Goal: Task Accomplishment & Management: Manage account settings

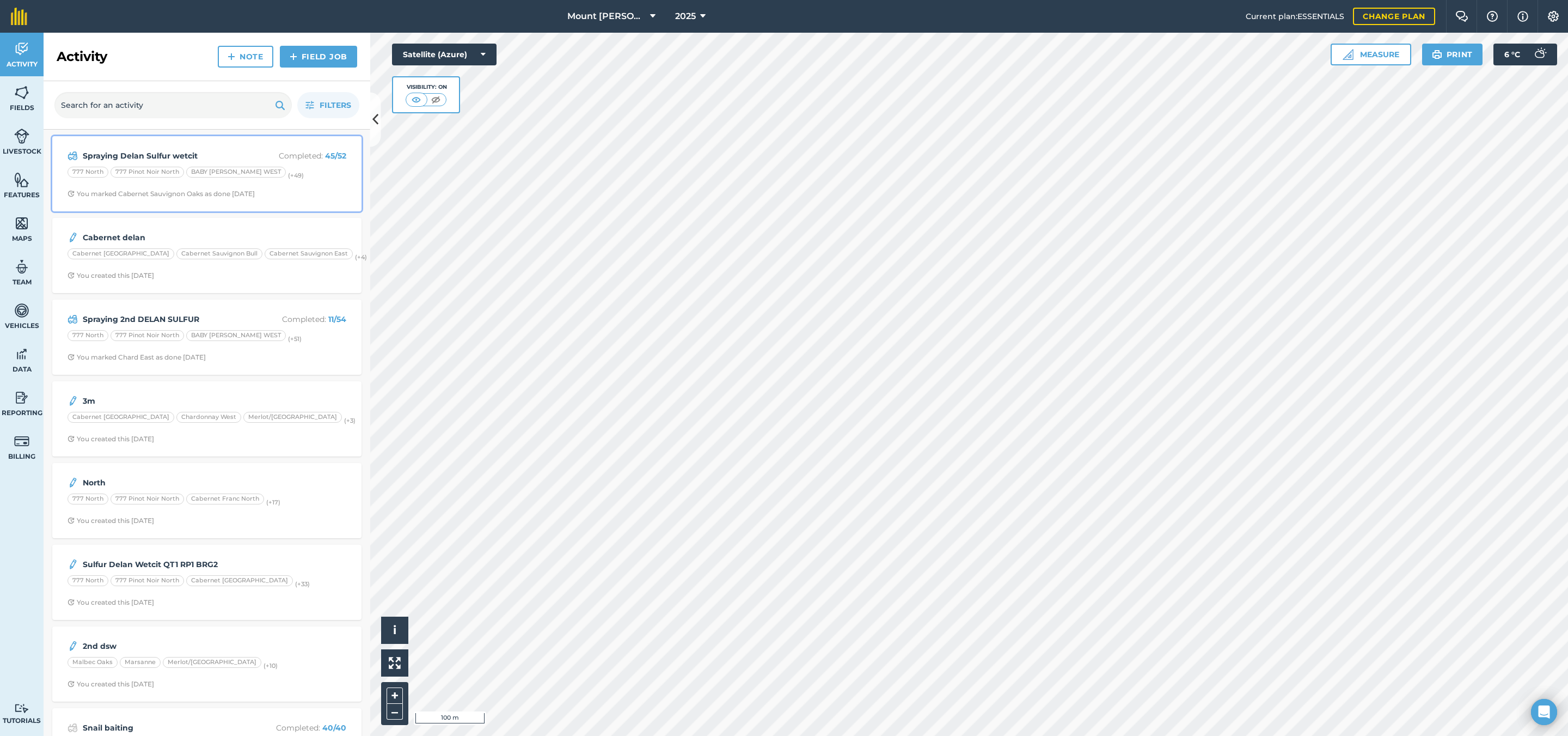
click at [217, 149] on div "Spraying Delan Sulfur wetcit Completed : 45 / 52 777 North 777 Pinot Noir North…" at bounding box center [206, 173] width 296 height 62
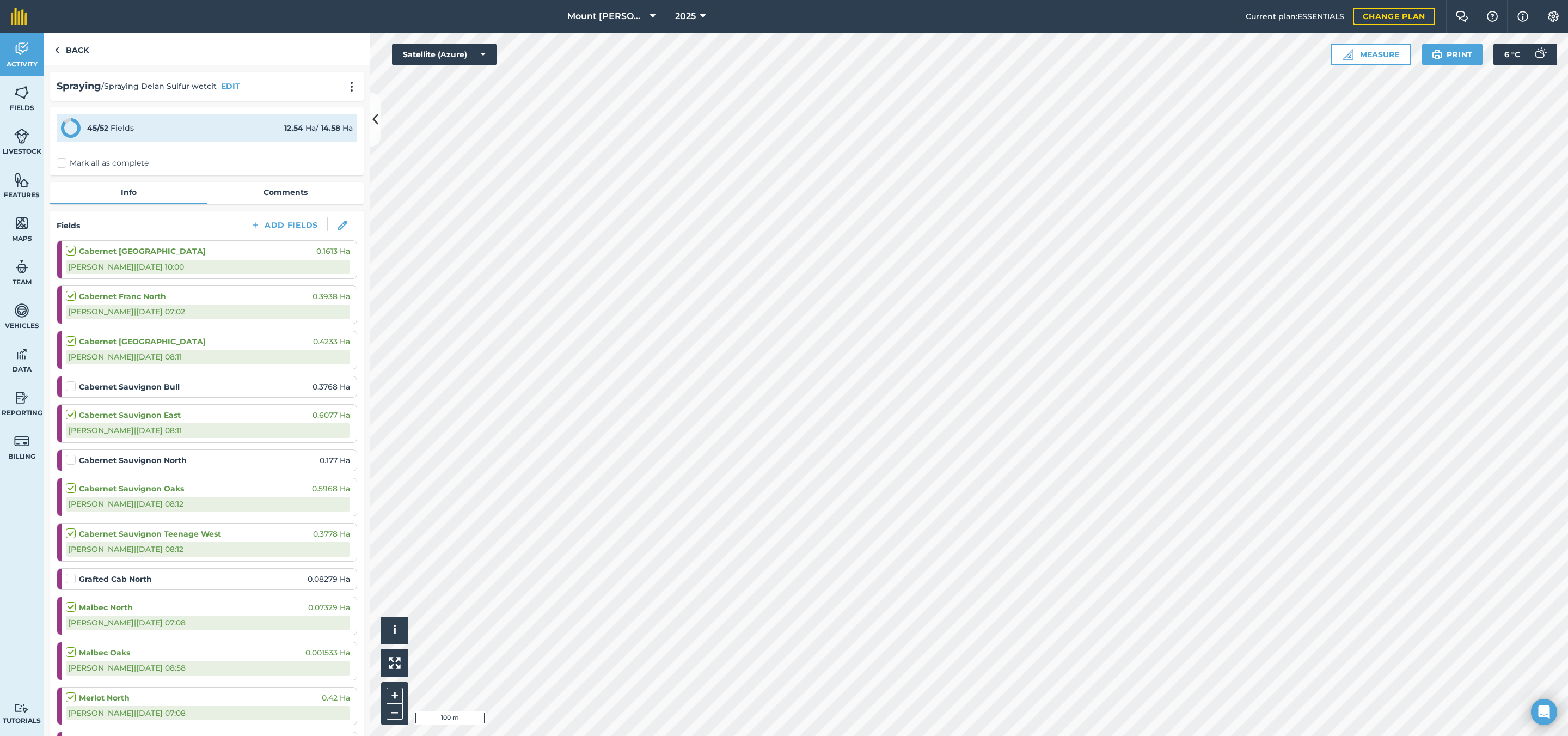
click at [69, 335] on label at bounding box center [73, 335] width 13 height 0
click at [69, 341] on input "checkbox" at bounding box center [69, 338] width 7 height 7
checkbox input "false"
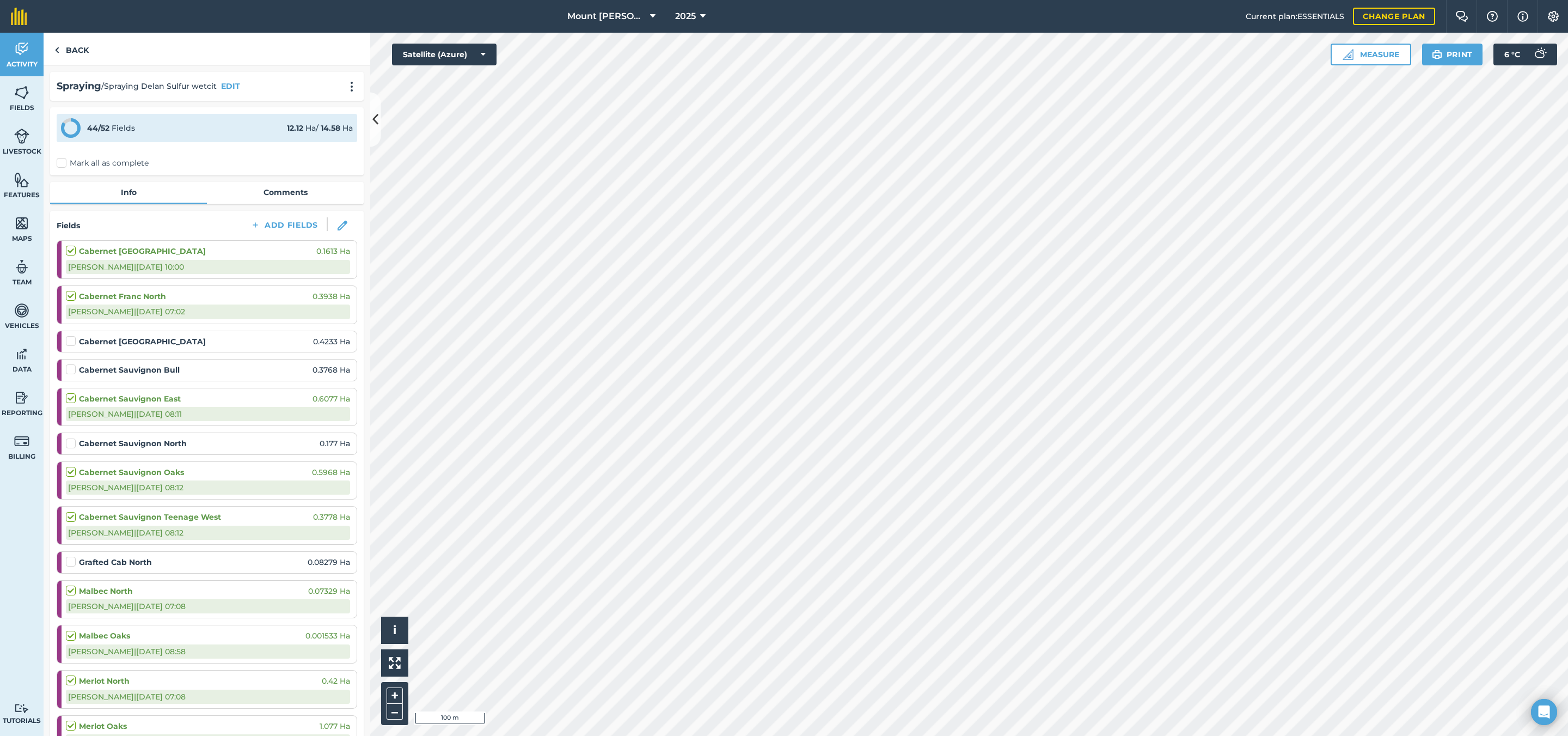
click at [69, 393] on label at bounding box center [73, 393] width 13 height 0
click at [69, 400] on input "checkbox" at bounding box center [69, 396] width 7 height 7
checkbox input "false"
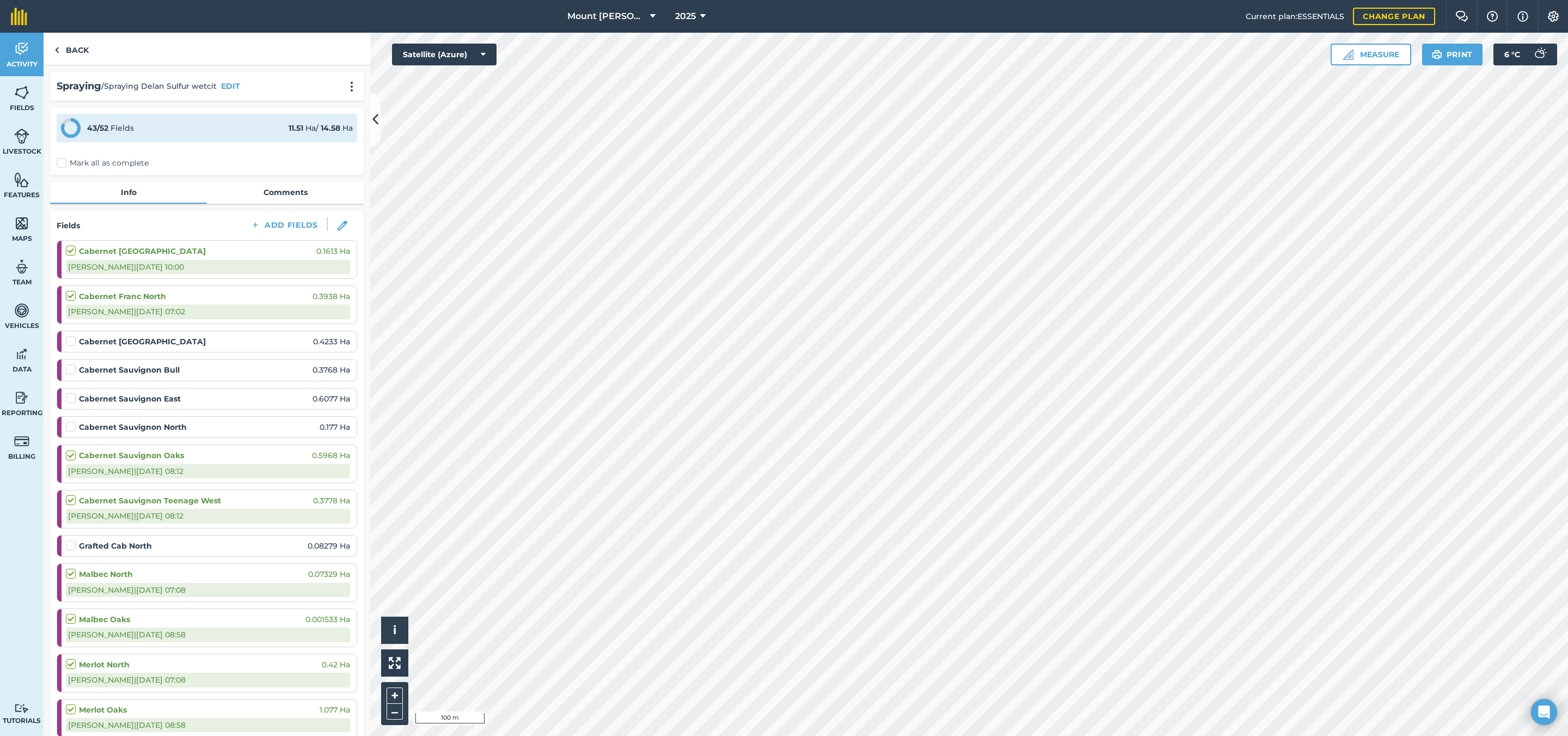
click at [69, 364] on label at bounding box center [73, 364] width 13 height 0
click at [69, 371] on input "checkbox" at bounding box center [69, 367] width 7 height 7
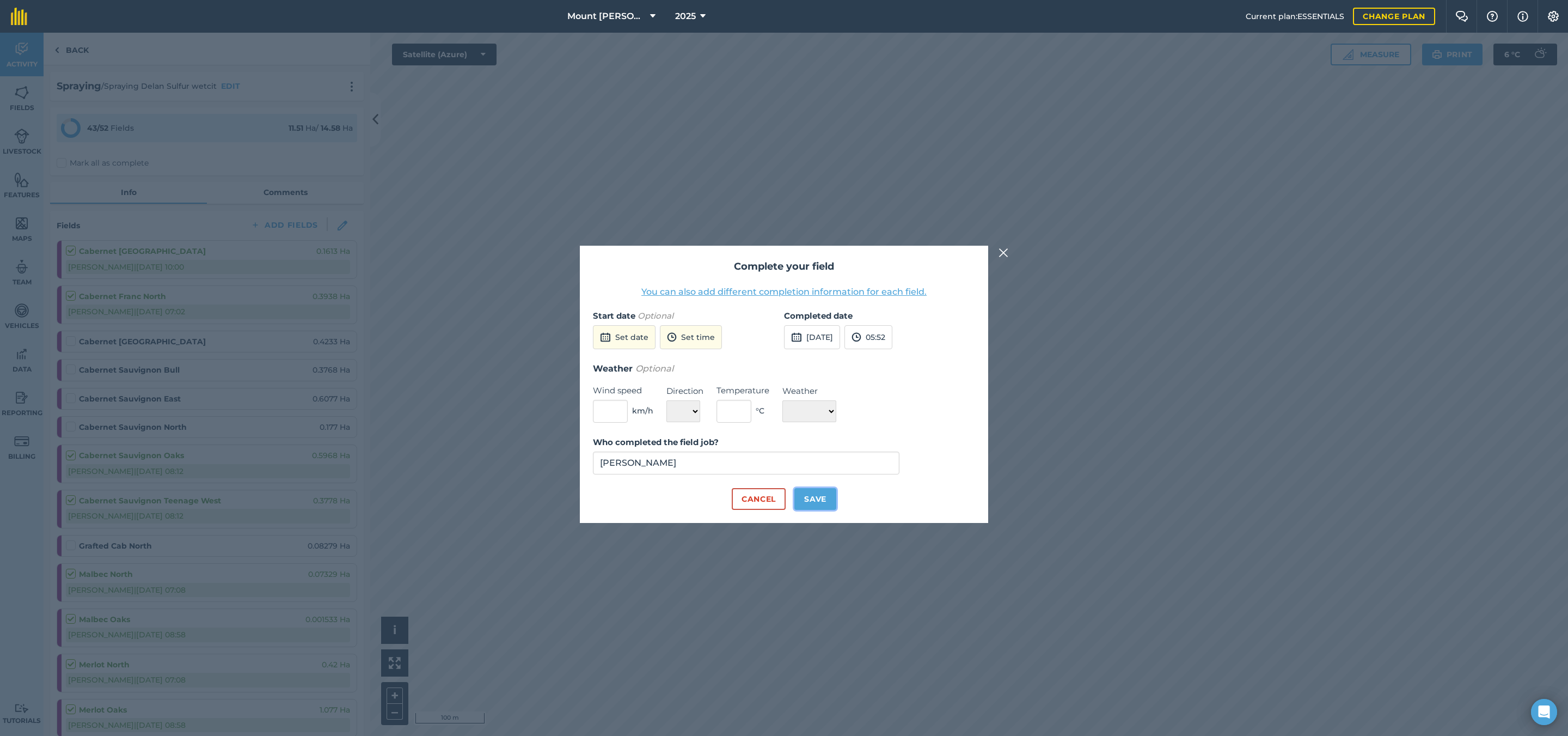
click at [834, 497] on button "Save" at bounding box center [815, 498] width 42 height 22
checkbox input "true"
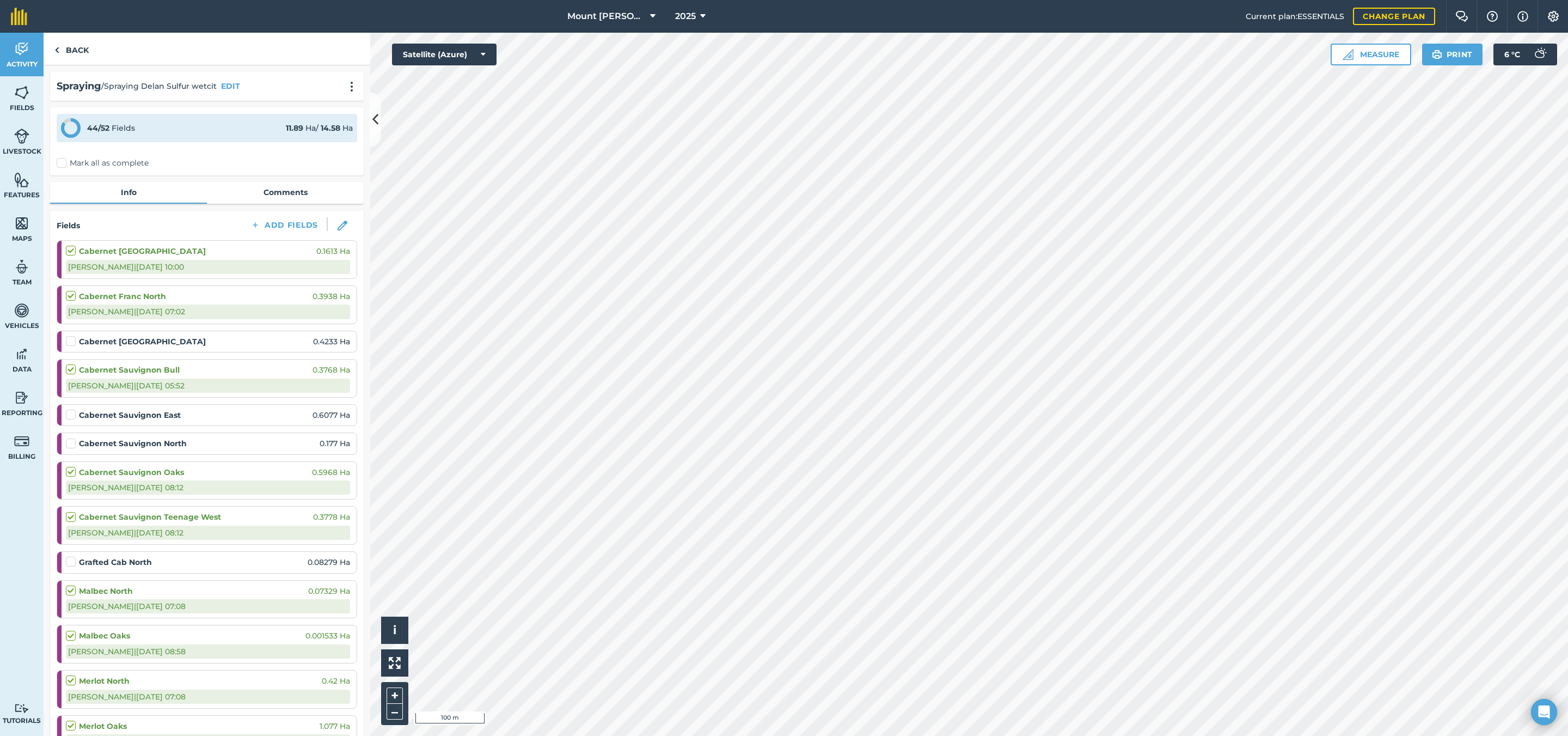
click at [69, 409] on label at bounding box center [73, 409] width 13 height 0
click at [69, 416] on input "checkbox" at bounding box center [69, 412] width 7 height 7
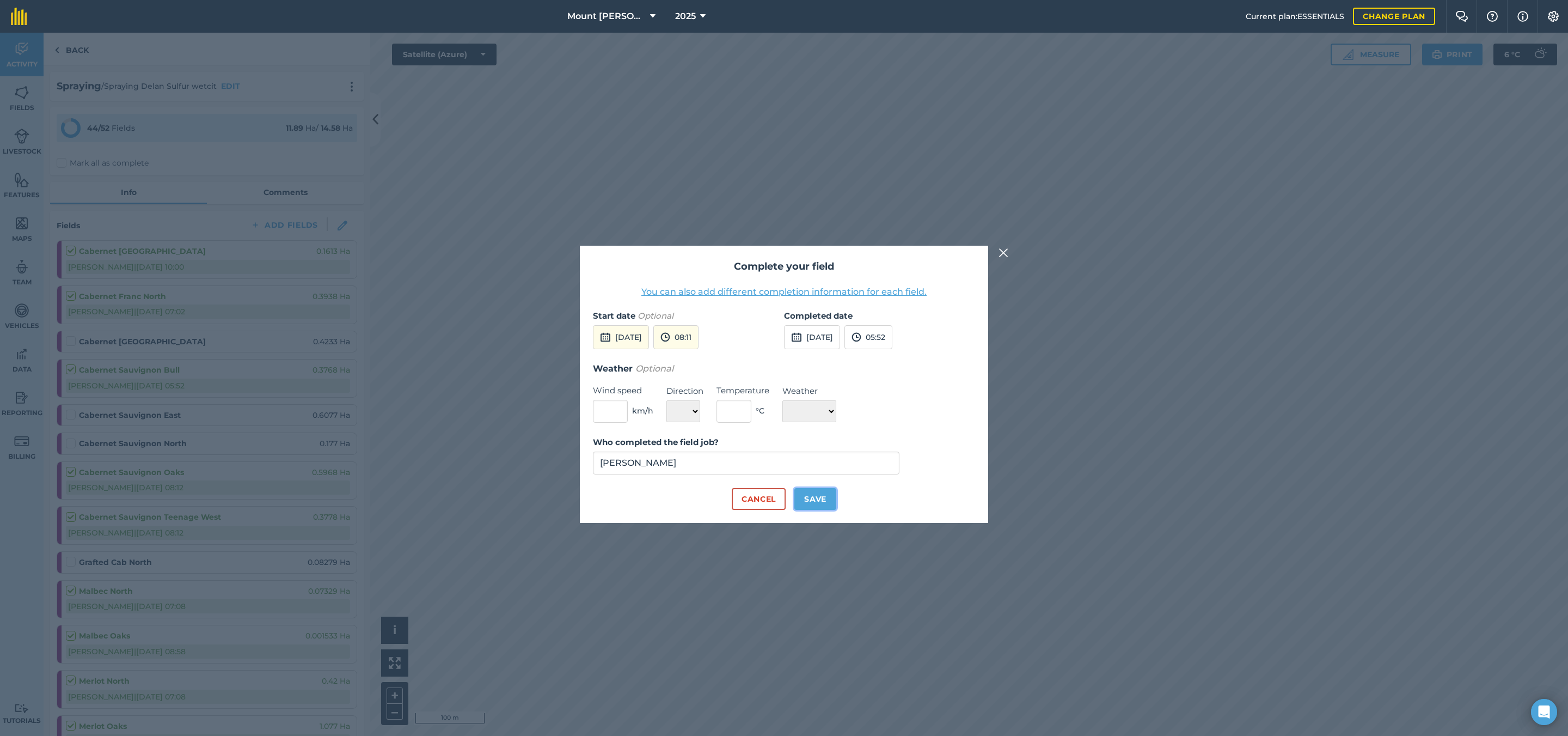
click at [802, 498] on button "Save" at bounding box center [815, 498] width 42 height 22
checkbox input "true"
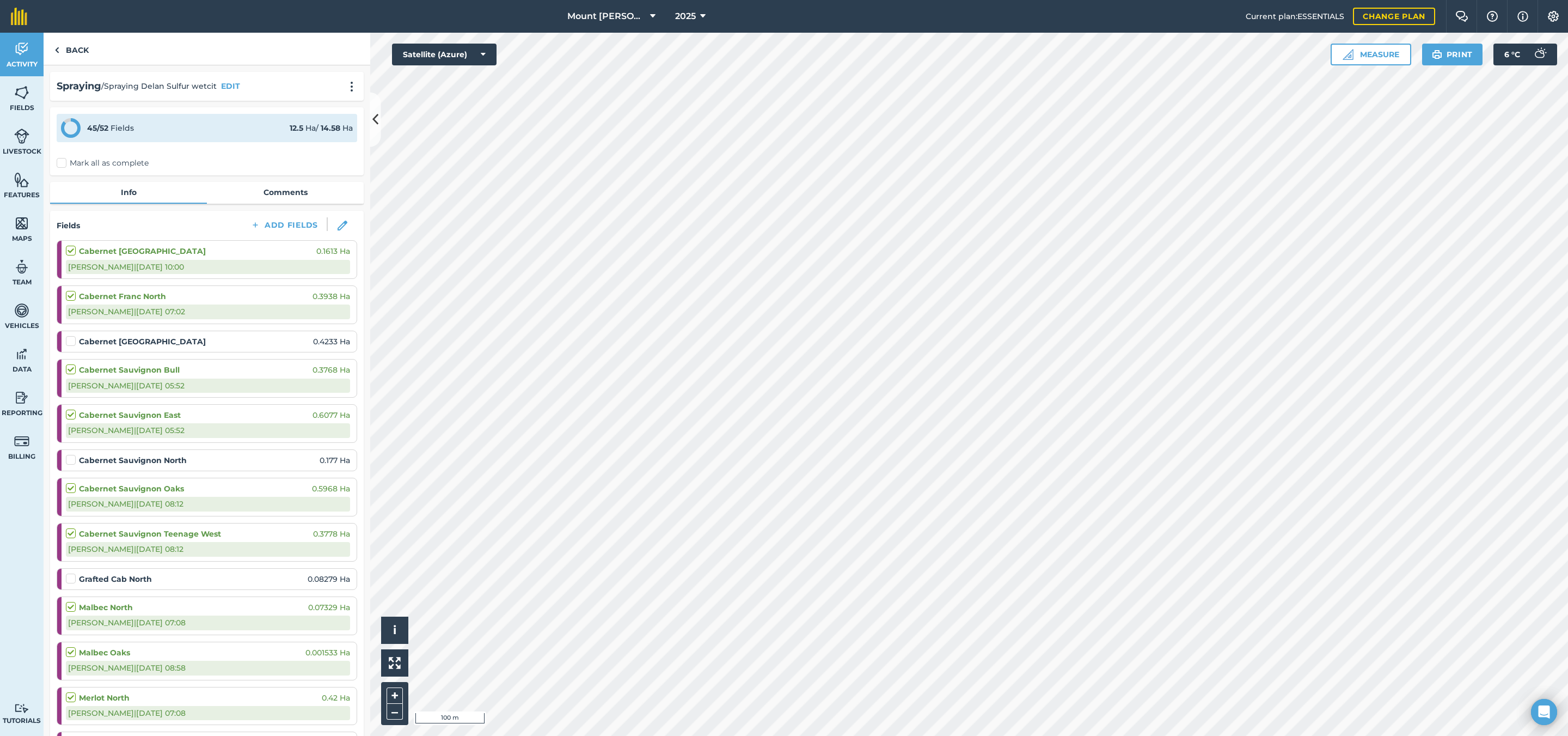
click at [66, 335] on label at bounding box center [73, 335] width 13 height 0
click at [66, 337] on input "checkbox" at bounding box center [69, 338] width 7 height 7
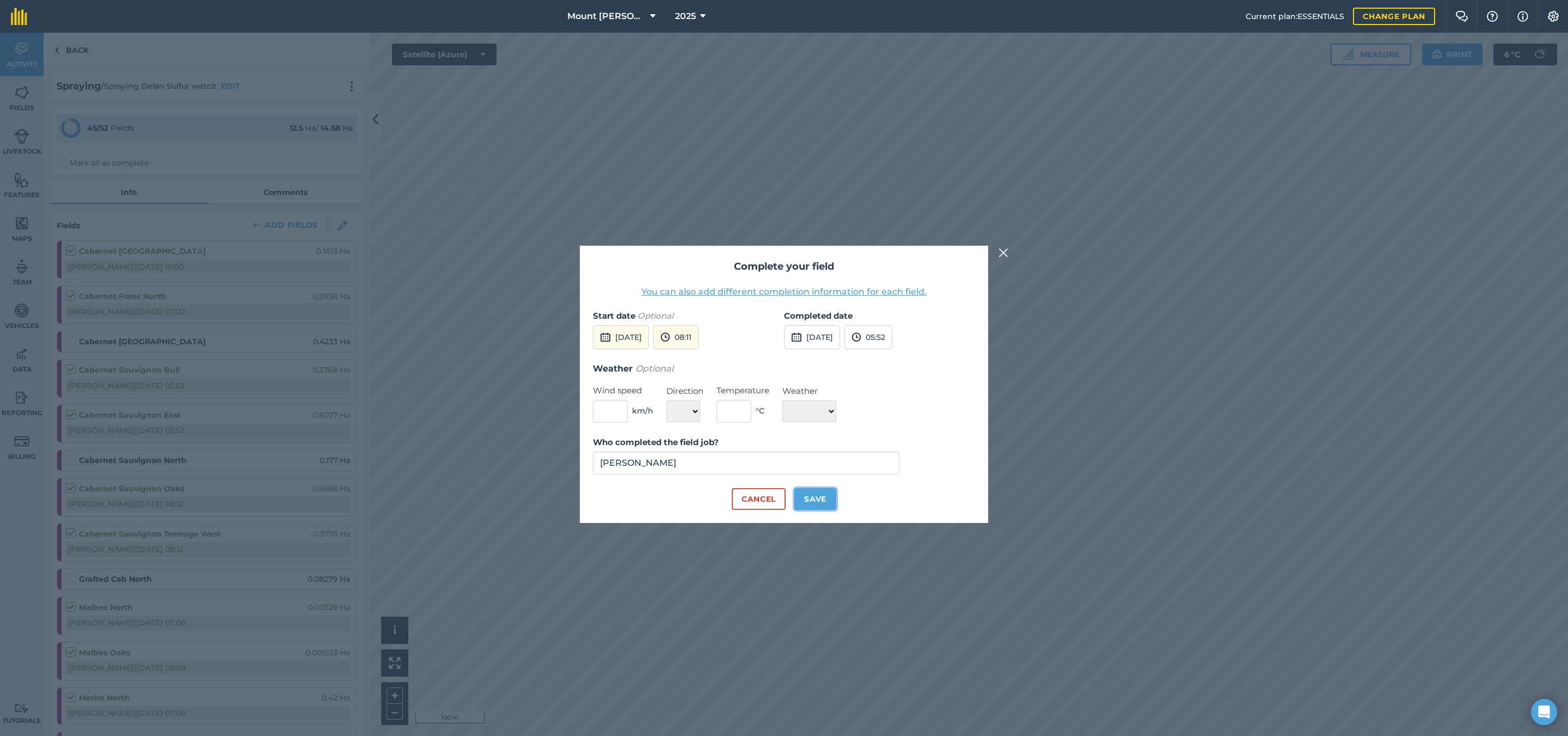
click at [801, 497] on button "Save" at bounding box center [815, 498] width 42 height 22
checkbox input "true"
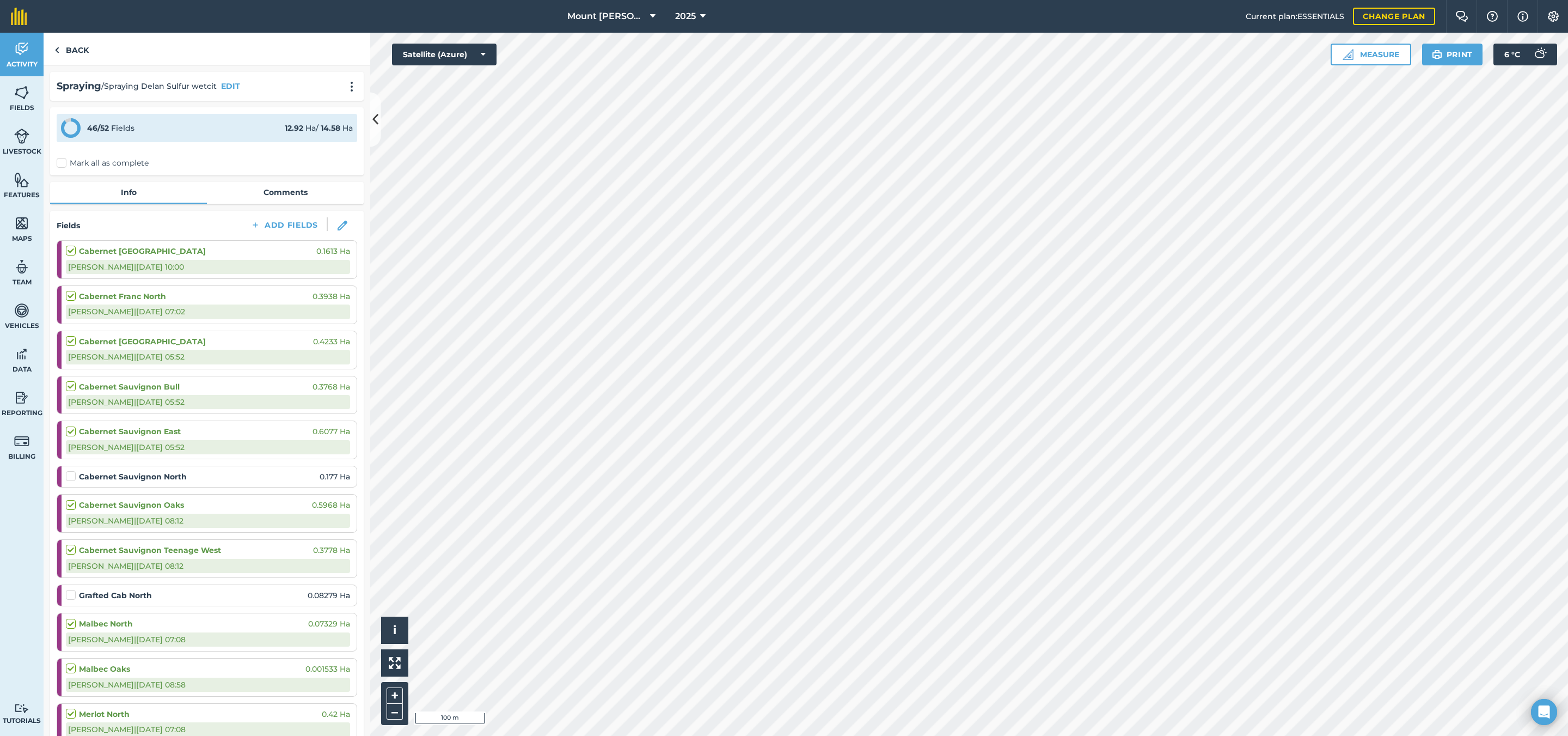
click at [67, 380] on label at bounding box center [73, 380] width 13 height 0
click at [67, 388] on input "checkbox" at bounding box center [69, 383] width 7 height 7
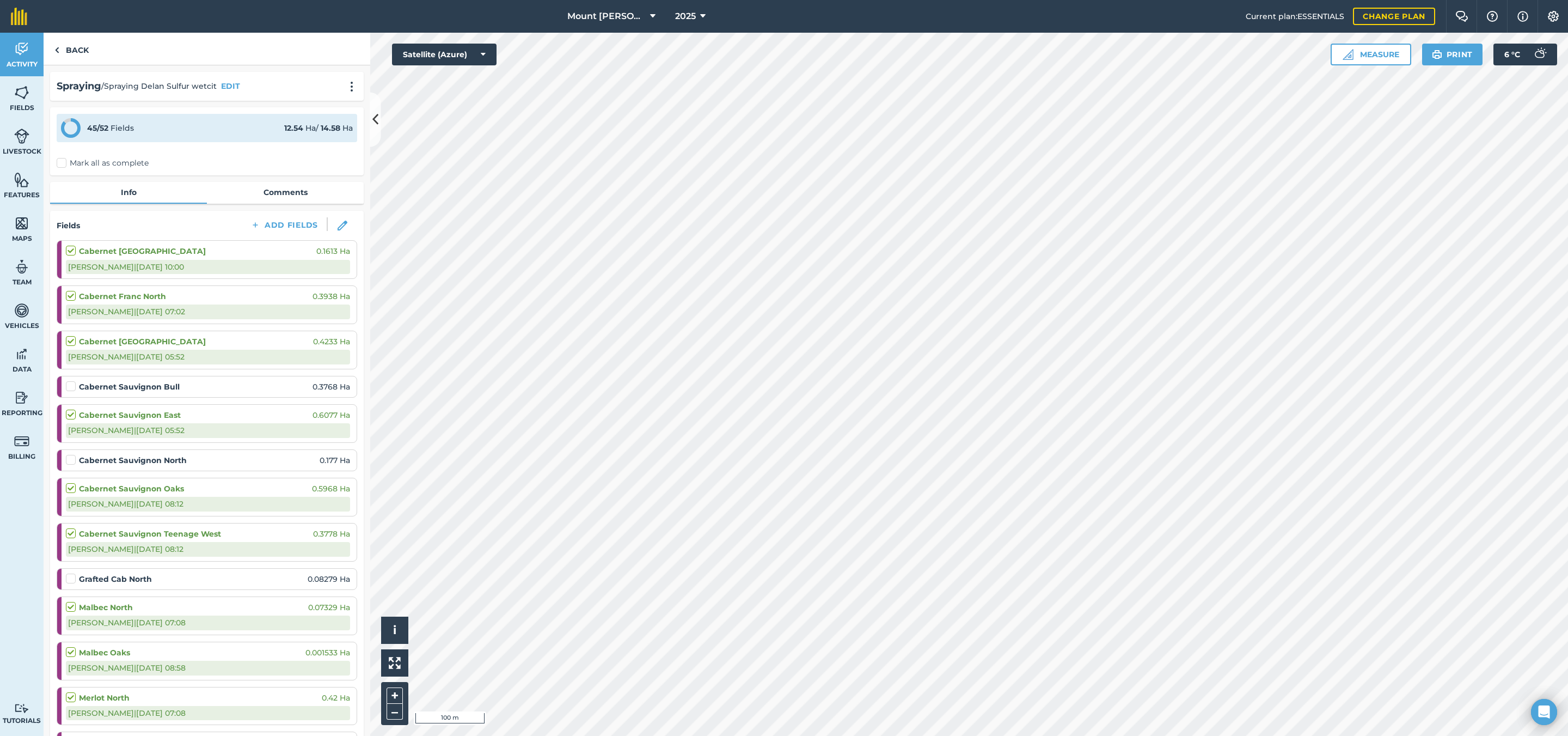
click at [64, 387] on li "Cabernet Sauvignon Bull 0.3768 Ha" at bounding box center [207, 386] width 301 height 22
click at [73, 380] on label at bounding box center [73, 380] width 13 height 0
click at [73, 382] on input "checkbox" at bounding box center [69, 383] width 7 height 7
checkbox input "false"
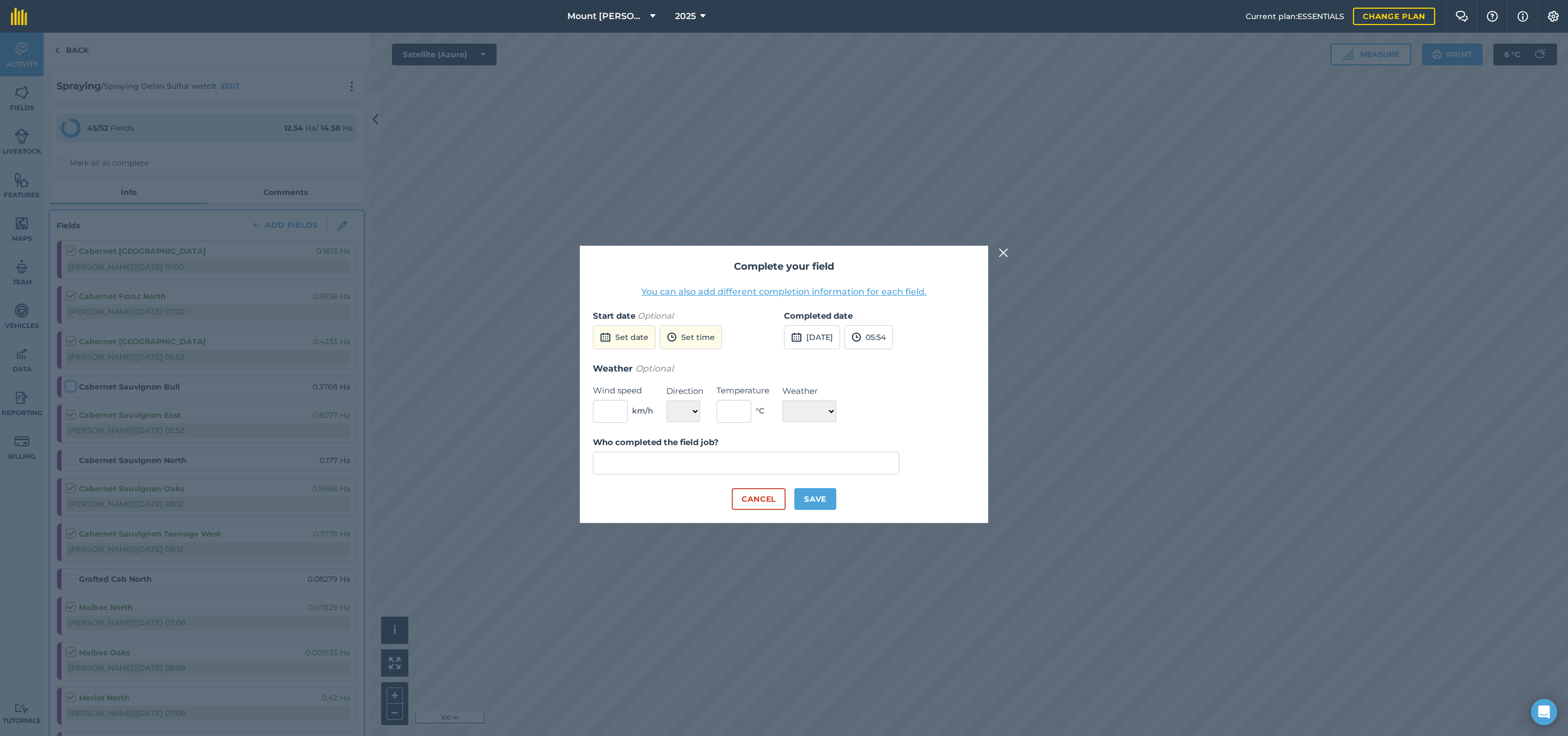
type input "[PERSON_NAME]"
click at [831, 503] on button "Save" at bounding box center [815, 498] width 42 height 22
checkbox input "true"
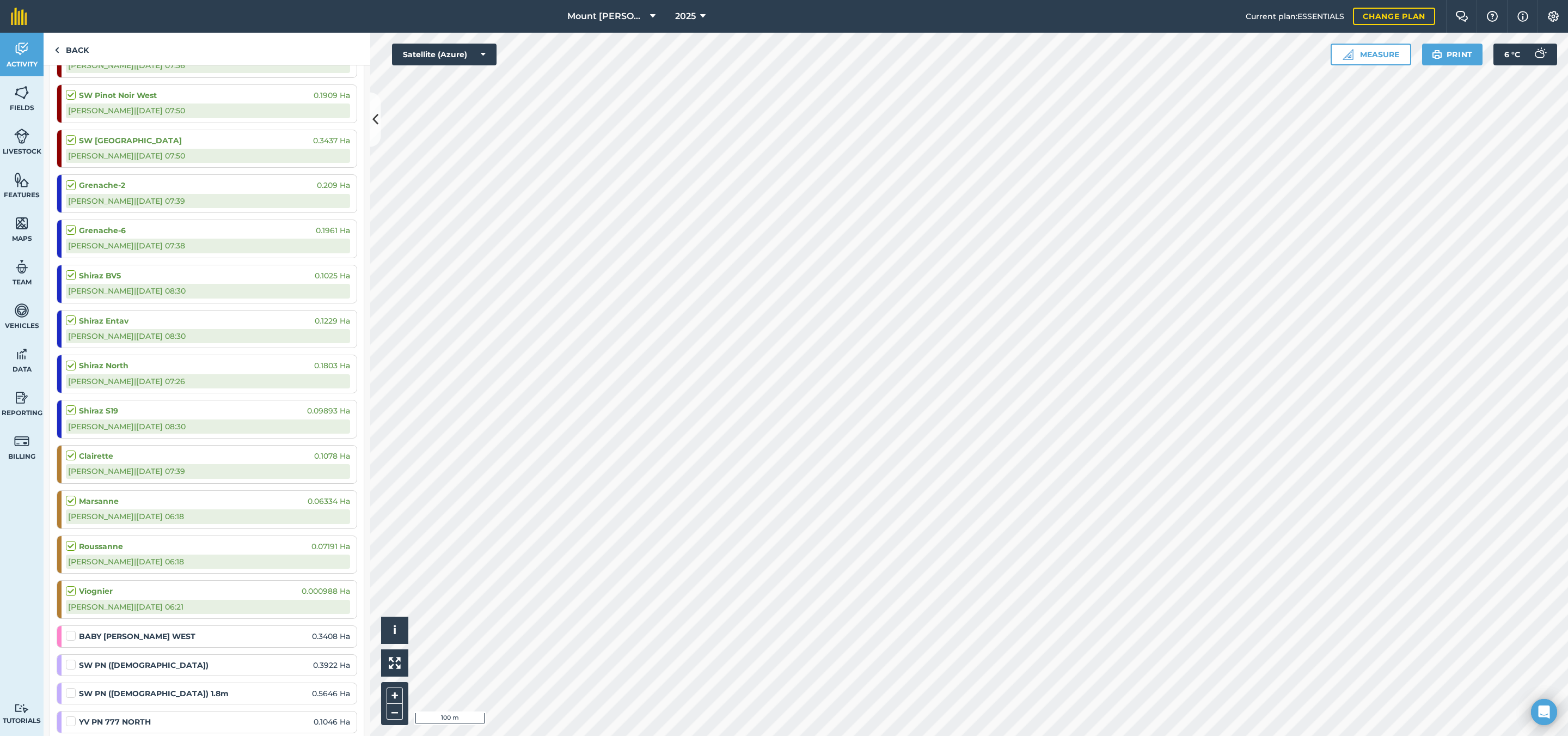
scroll to position [1961, 0]
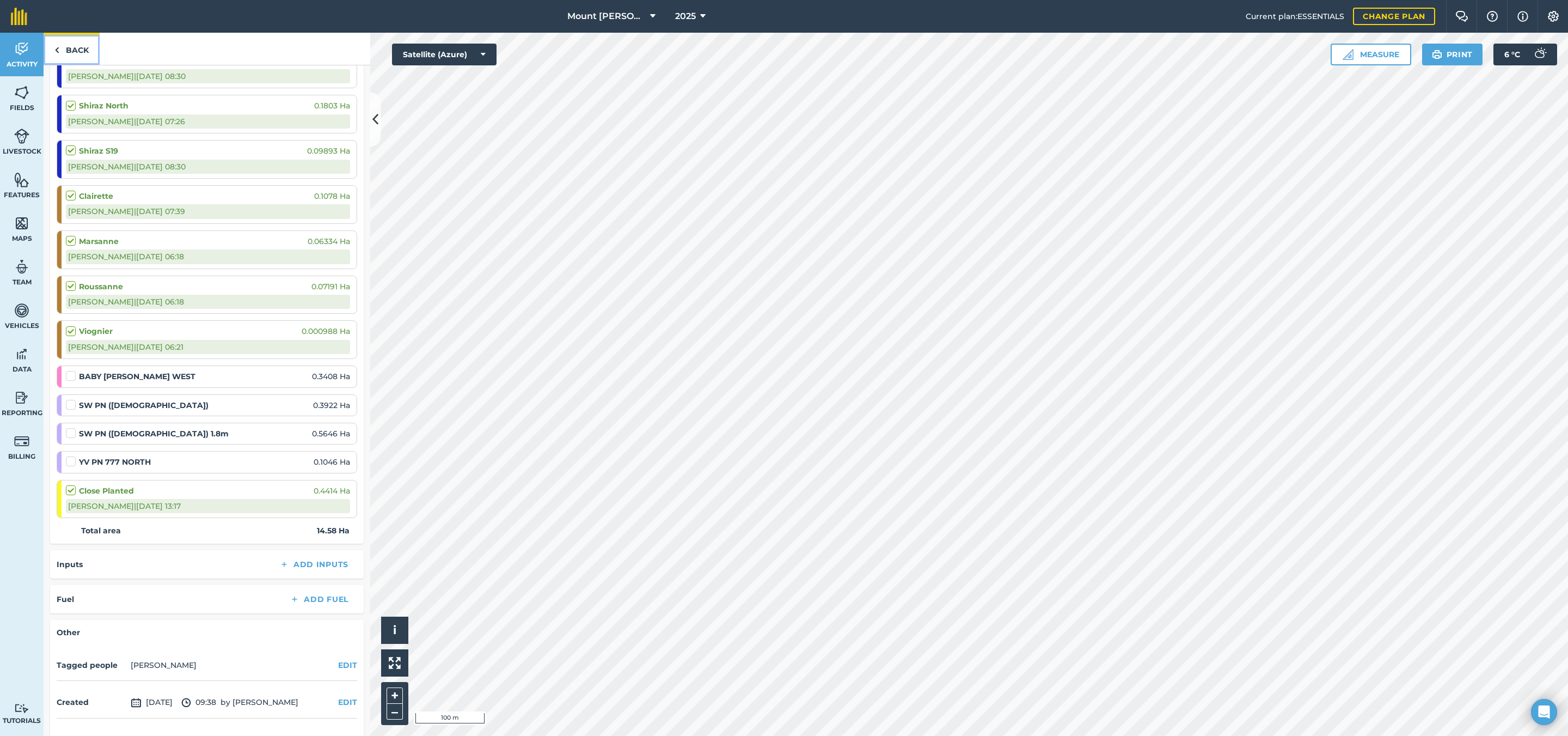
click at [74, 46] on link "Back" at bounding box center [71, 49] width 57 height 33
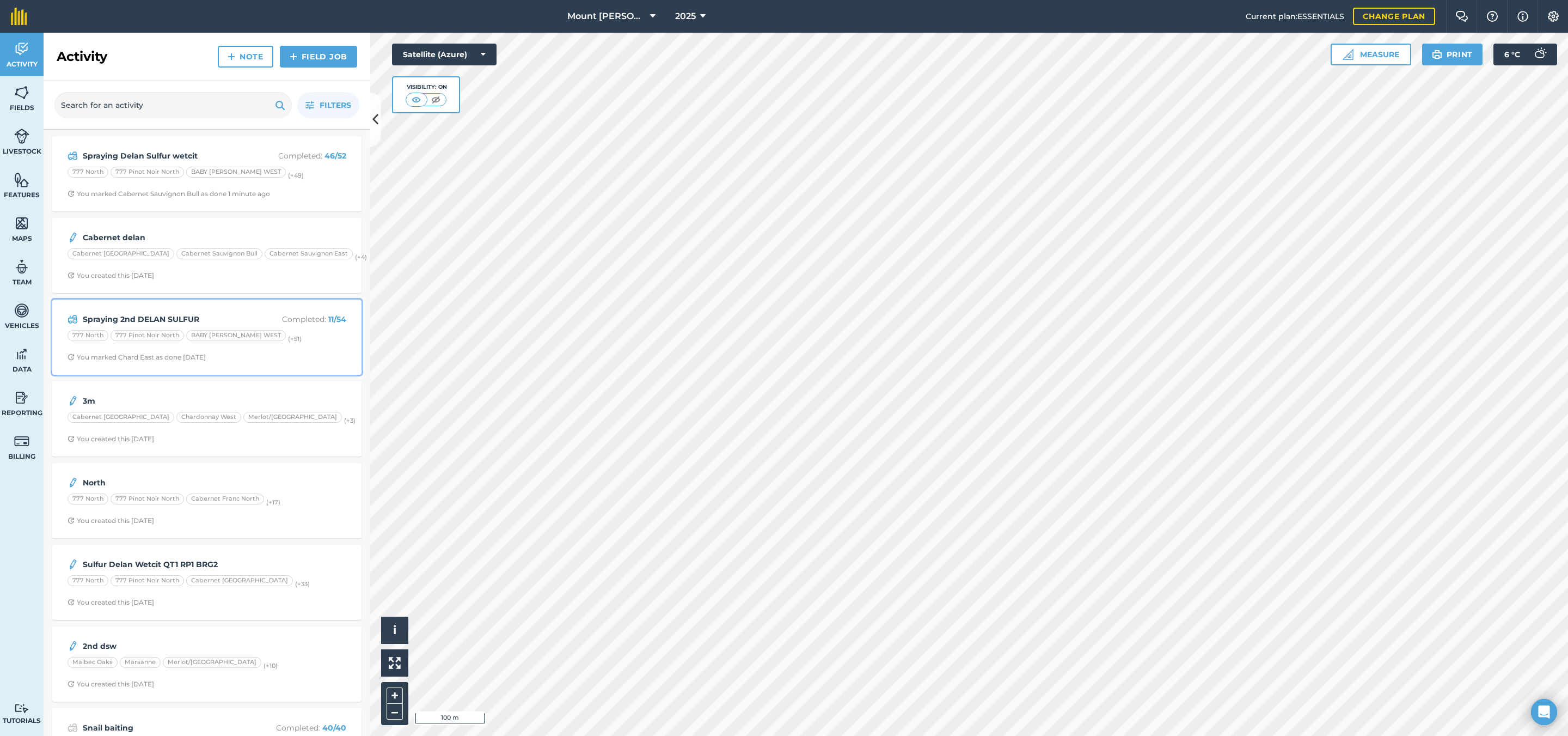
click at [300, 344] on div "777 North 777 Pinot Noir North BABY [PERSON_NAME] WEST (+ 51 )" at bounding box center [206, 336] width 279 height 14
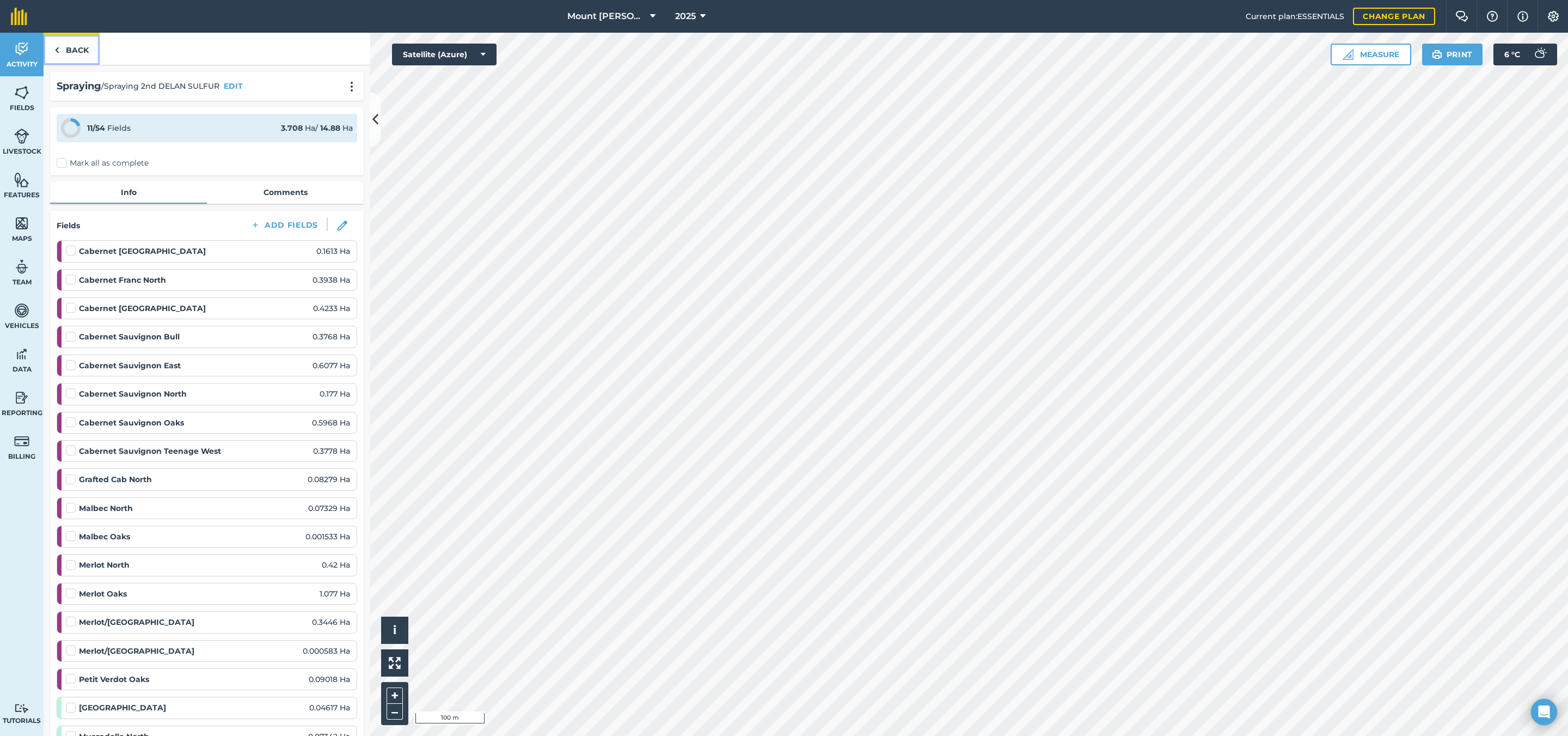
click at [87, 48] on link "Back" at bounding box center [71, 49] width 57 height 33
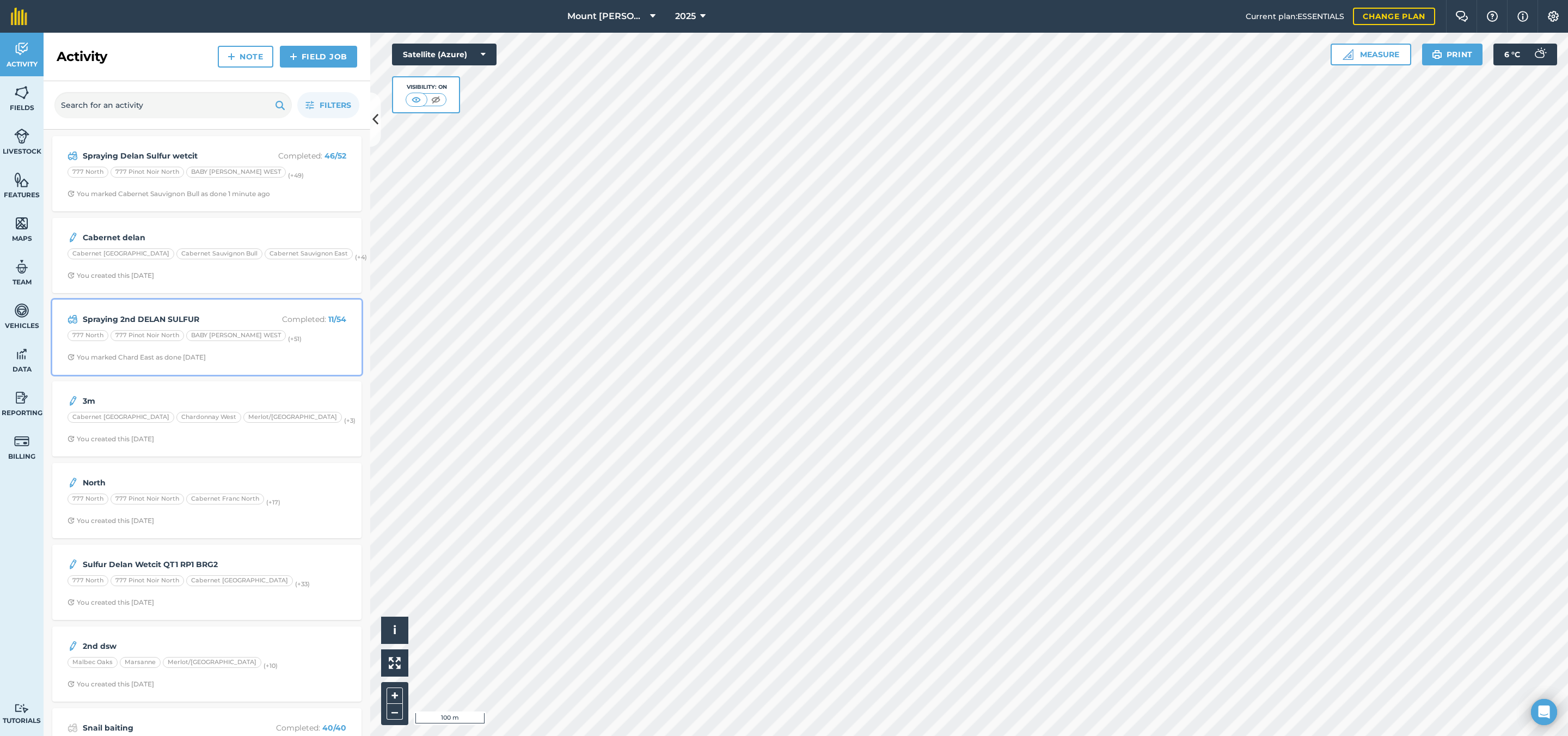
click at [294, 361] on span "You marked Chard East as done [DATE]" at bounding box center [206, 356] width 279 height 9
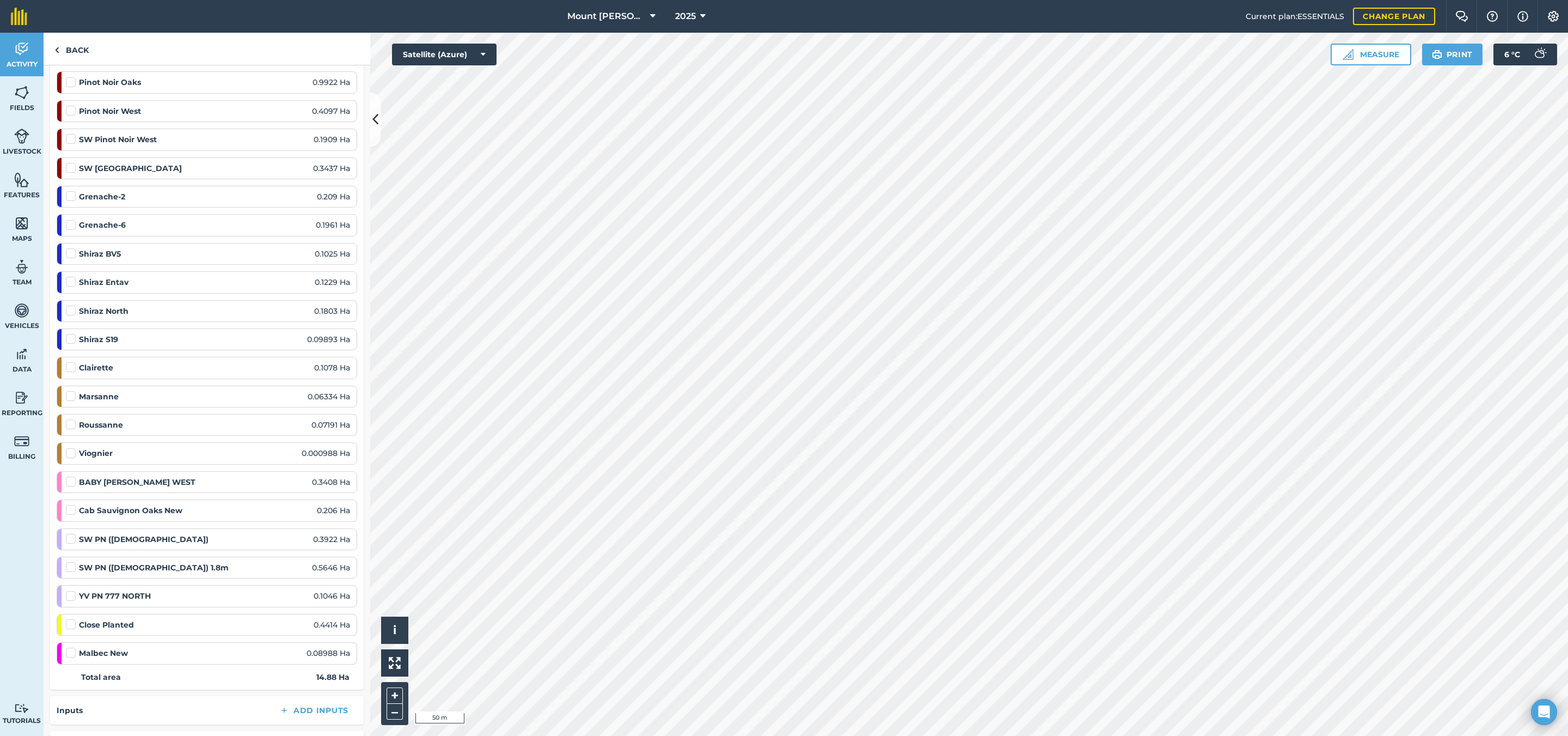
scroll to position [1307, 0]
